Goal: Use online tool/utility: Utilize a website feature to perform a specific function

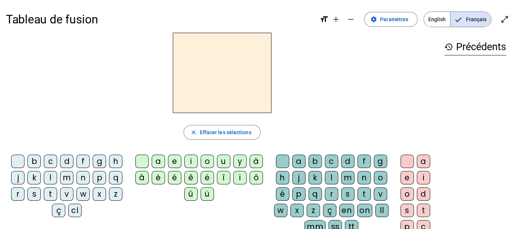
click at [17, 196] on div "r" at bounding box center [17, 193] width 13 height 13
click at [153, 160] on div "a" at bounding box center [158, 160] width 13 height 13
click at [375, 162] on div "g" at bounding box center [380, 160] width 13 height 13
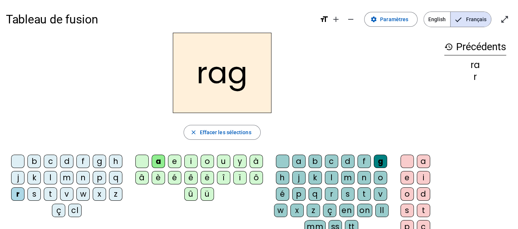
click at [410, 173] on div "e" at bounding box center [407, 177] width 13 height 13
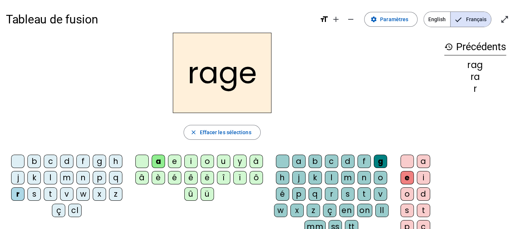
click at [383, 192] on div "v" at bounding box center [380, 193] width 13 height 13
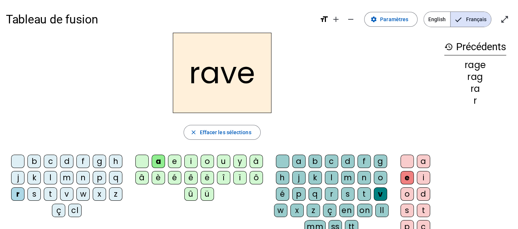
click at [36, 159] on div "b" at bounding box center [33, 160] width 13 height 13
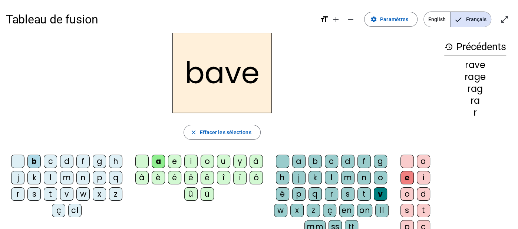
click at [48, 157] on div "c" at bounding box center [50, 160] width 13 height 13
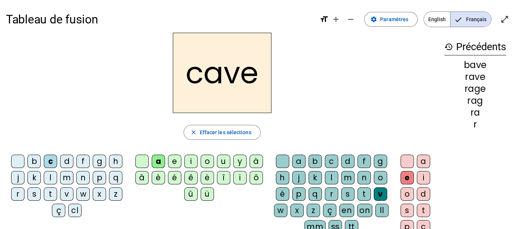
click at [79, 177] on div "n" at bounding box center [82, 177] width 13 height 13
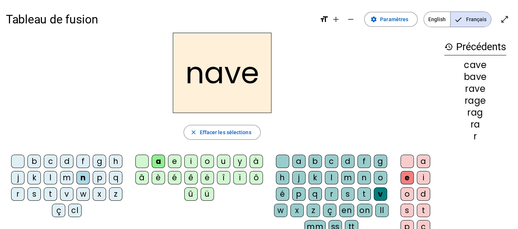
click at [376, 158] on div "g" at bounding box center [380, 160] width 13 height 13
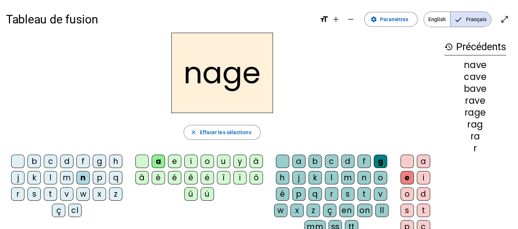
click at [96, 176] on div "p" at bounding box center [99, 177] width 13 height 13
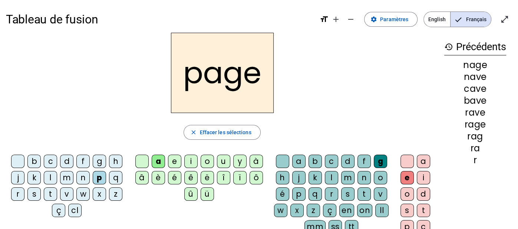
click at [36, 193] on div "s" at bounding box center [33, 193] width 13 height 13
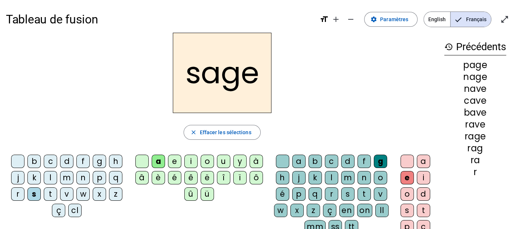
click at [296, 193] on div "p" at bounding box center [298, 193] width 13 height 13
